Goal: Find specific page/section: Find specific page/section

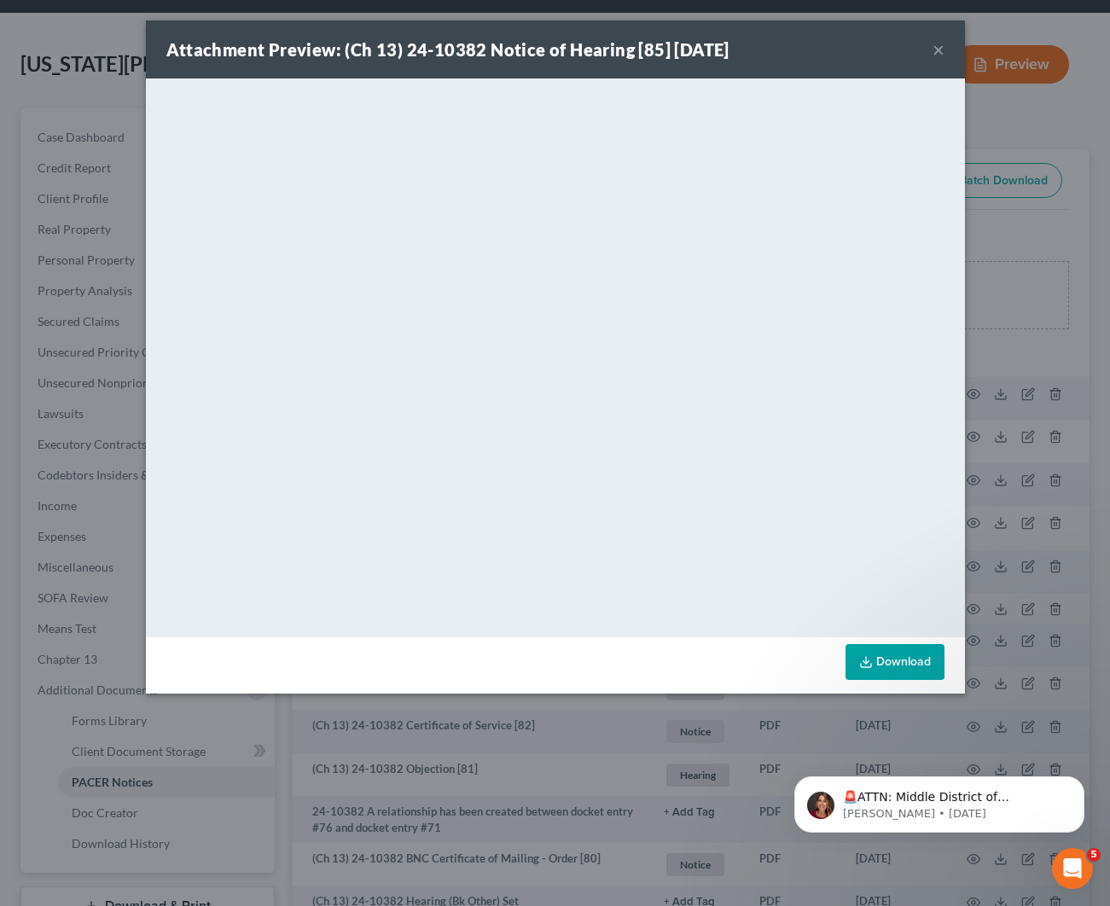
click at [936, 46] on button "×" at bounding box center [939, 49] width 12 height 20
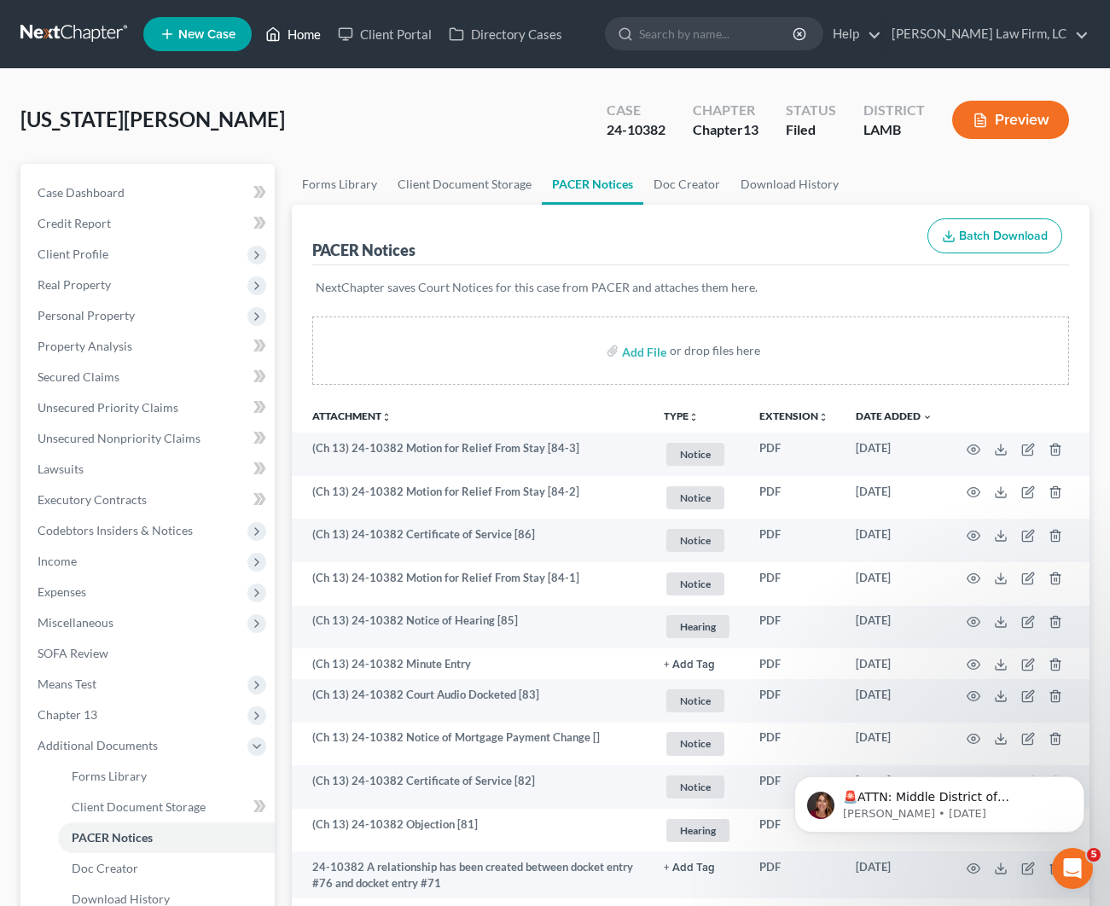
drag, startPoint x: 309, startPoint y: 45, endPoint x: 318, endPoint y: 49, distance: 10.0
click at [309, 45] on link "Home" at bounding box center [293, 34] width 73 height 31
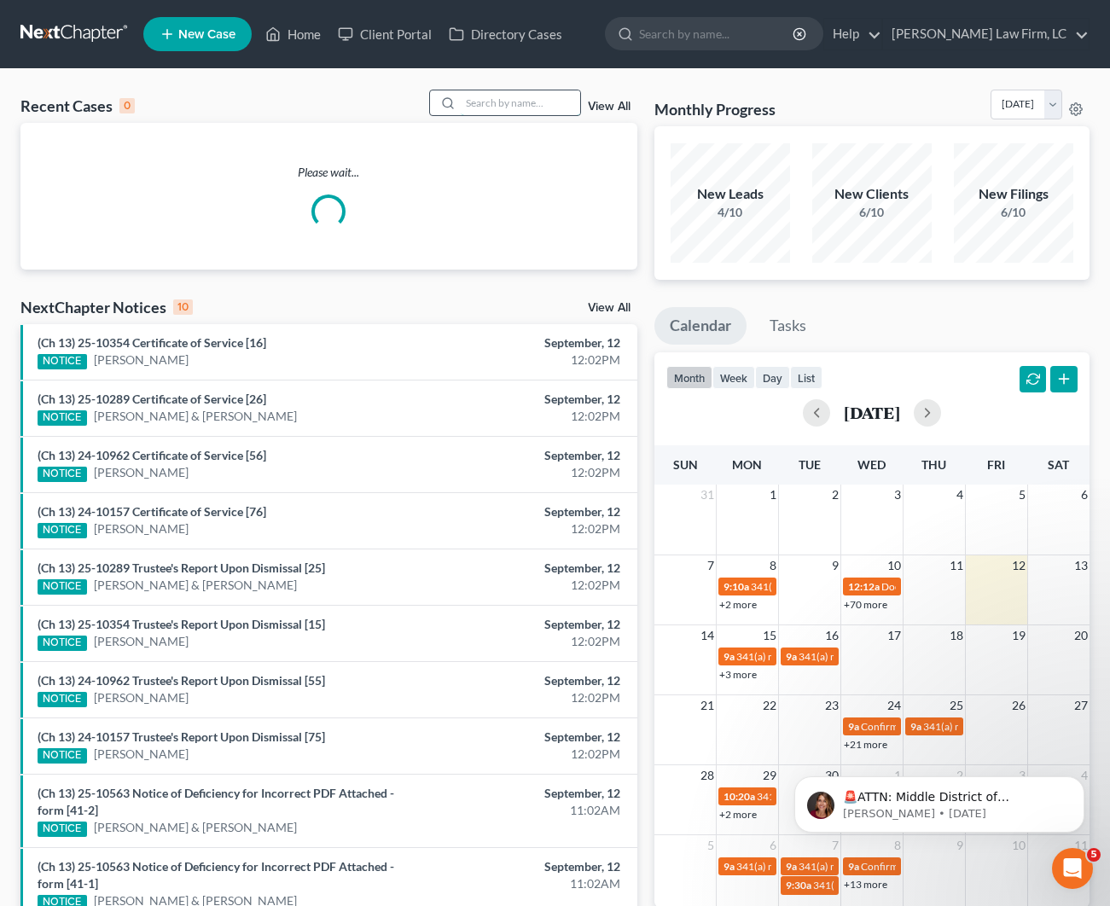
click at [469, 102] on input "search" at bounding box center [520, 102] width 119 height 25
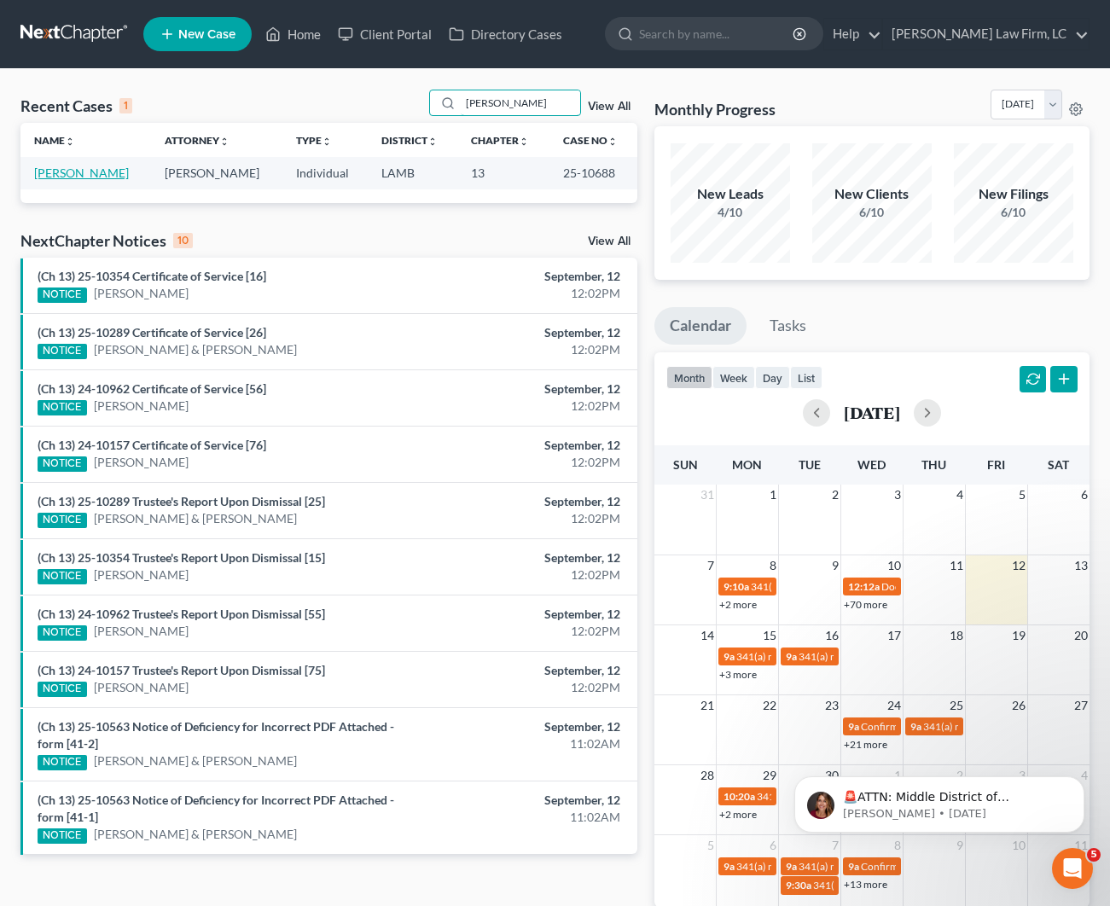
type input "[PERSON_NAME]"
click at [75, 176] on link "[PERSON_NAME]" at bounding box center [81, 173] width 95 height 15
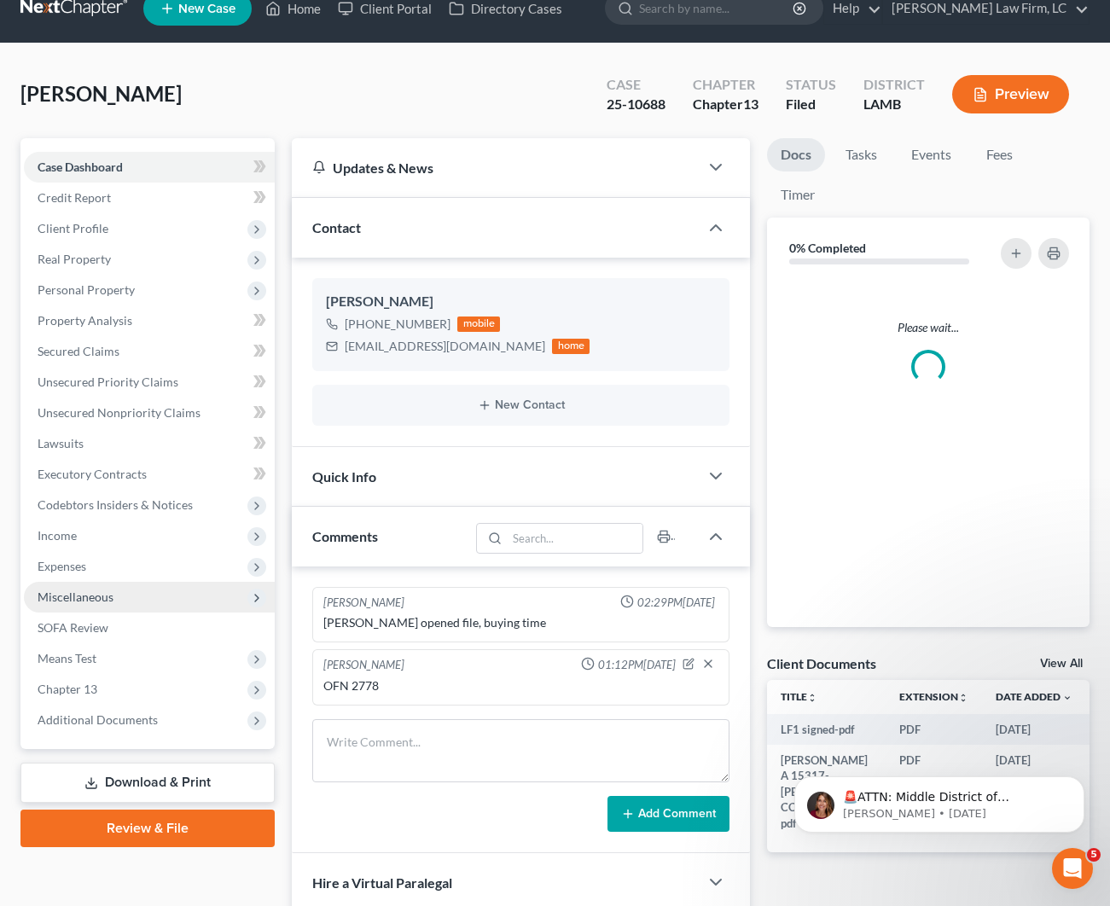
scroll to position [41, 0]
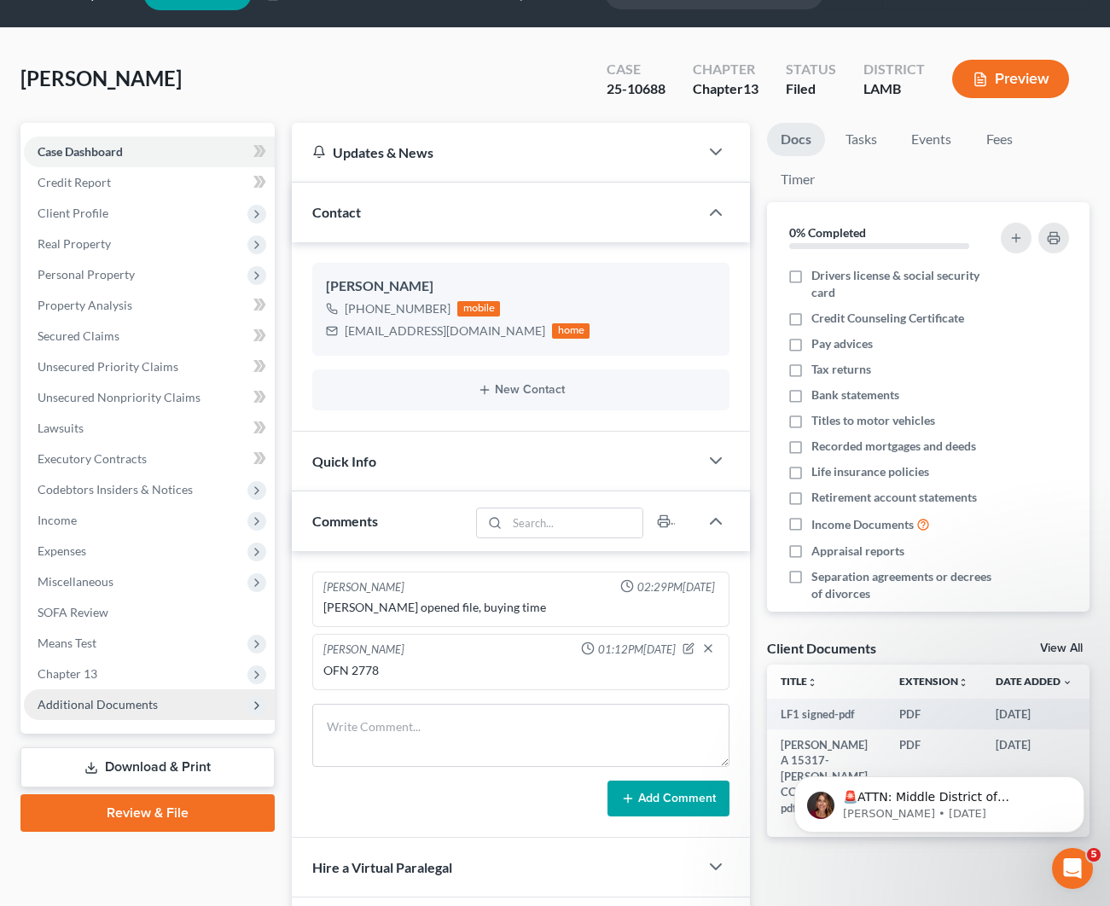
click at [114, 699] on span "Additional Documents" at bounding box center [98, 704] width 120 height 15
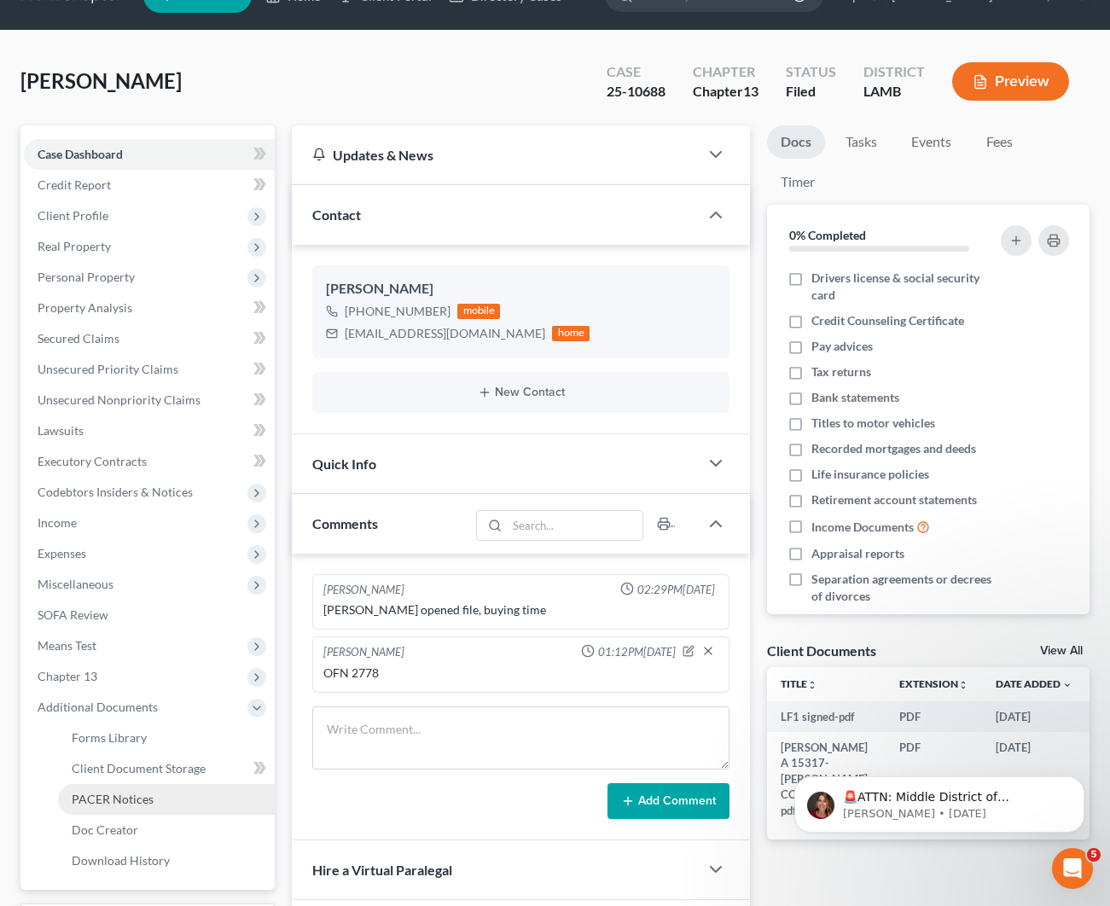
click at [121, 806] on link "PACER Notices" at bounding box center [166, 799] width 217 height 31
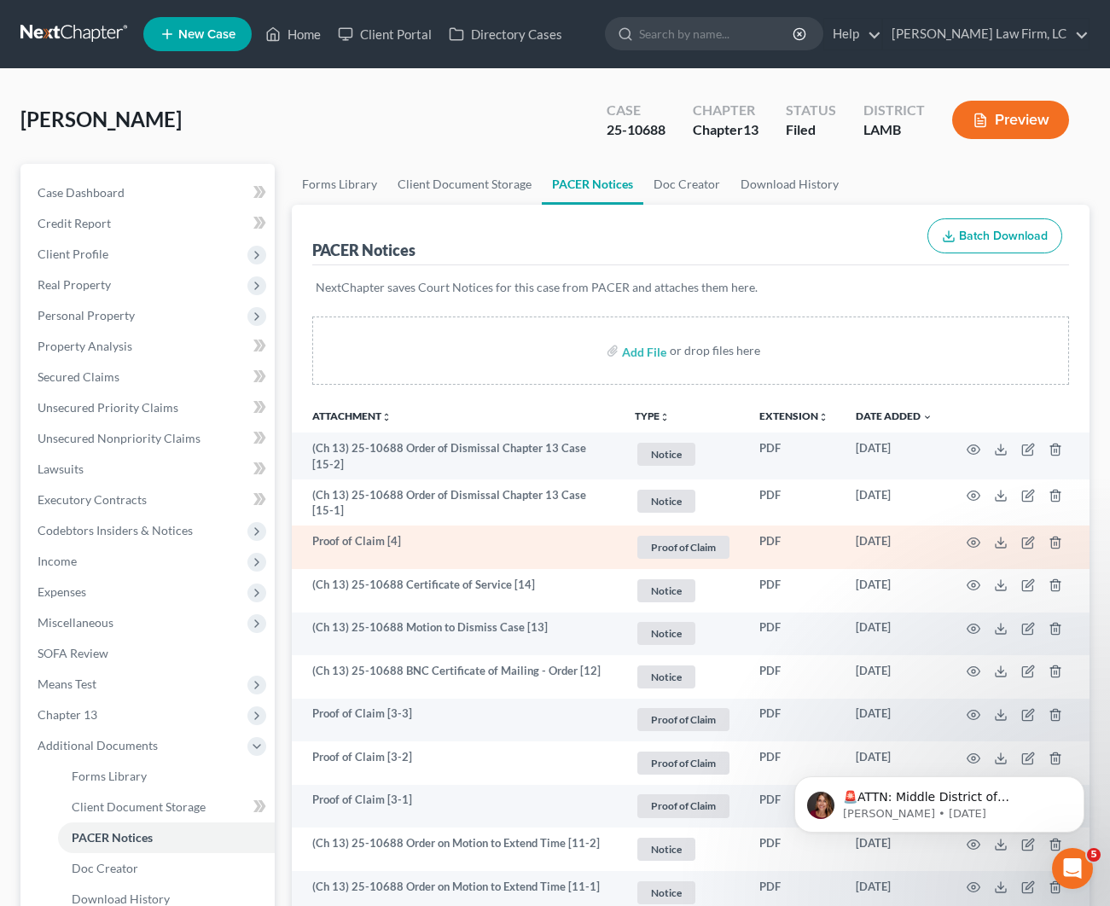
scroll to position [2, 0]
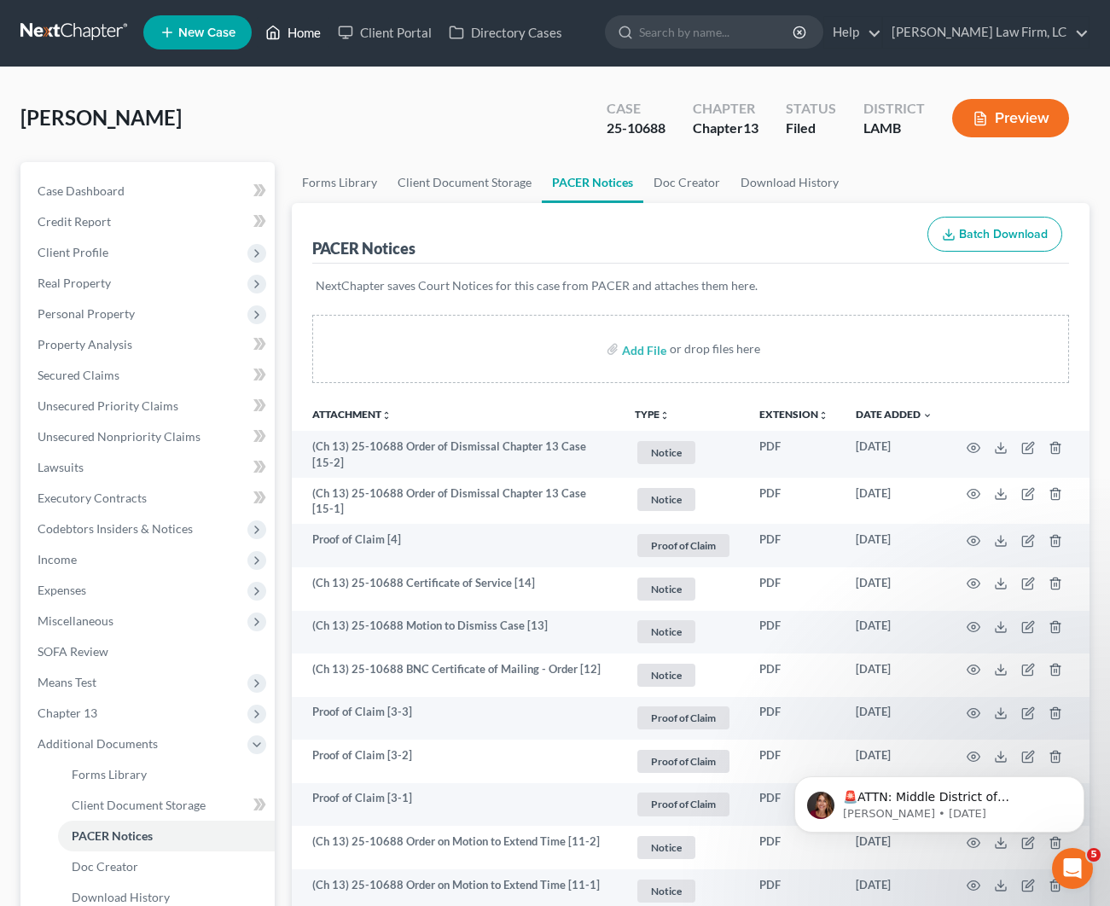
click at [315, 42] on link "Home" at bounding box center [293, 32] width 73 height 31
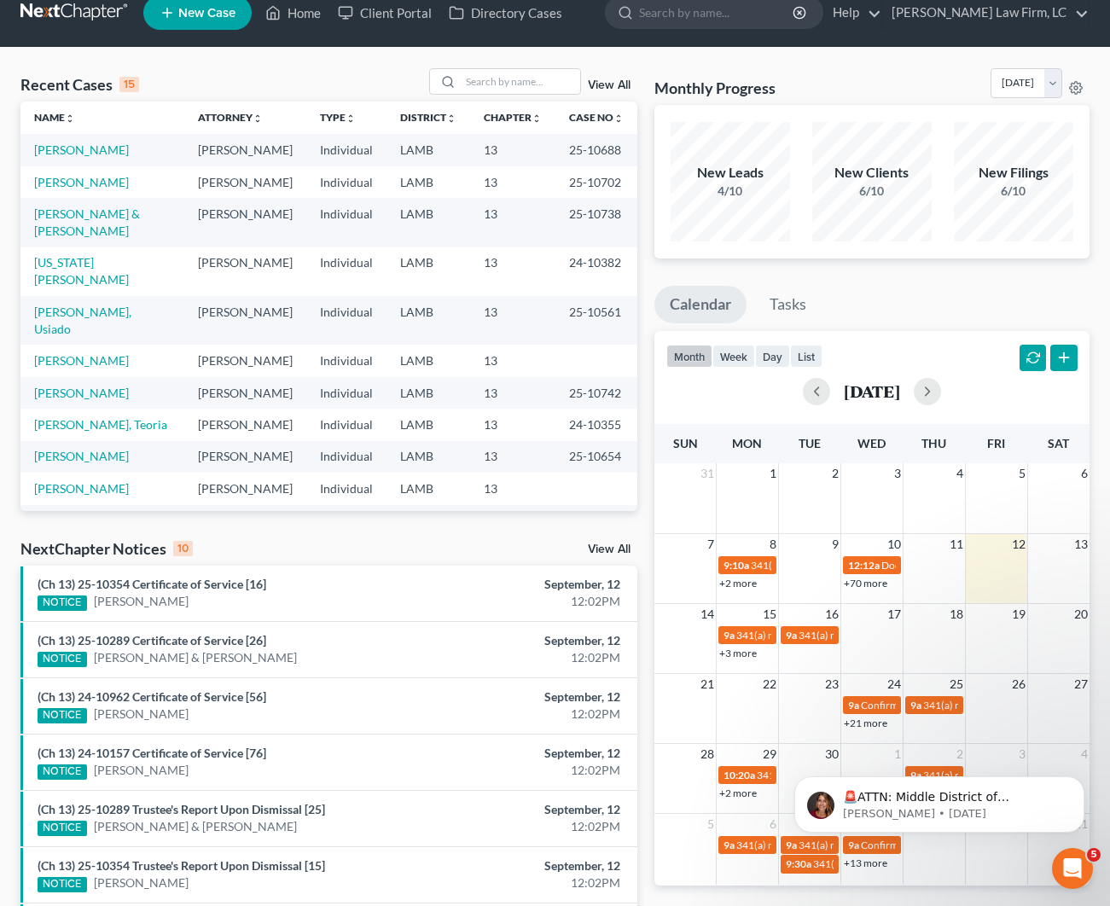
scroll to position [19, 0]
